Goal: Navigation & Orientation: Find specific page/section

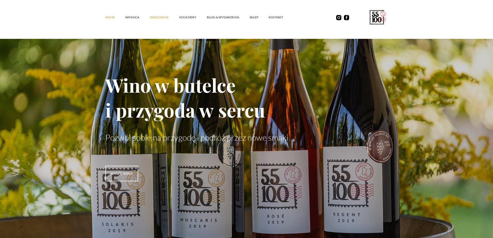
click at [155, 17] on link "ZWIEDZANIE" at bounding box center [165, 18] width 30 height 16
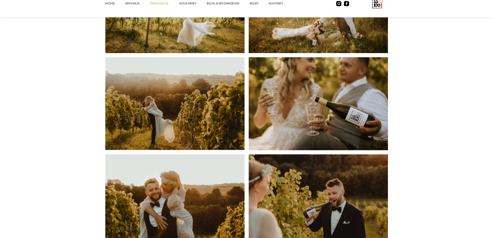
scroll to position [1087, 0]
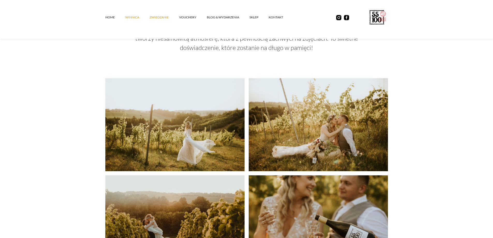
click at [134, 17] on link "winnica" at bounding box center [137, 18] width 24 height 16
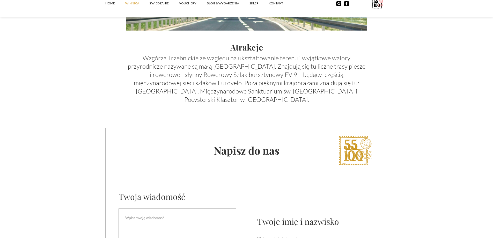
scroll to position [1811, 0]
